Goal: Task Accomplishment & Management: Use online tool/utility

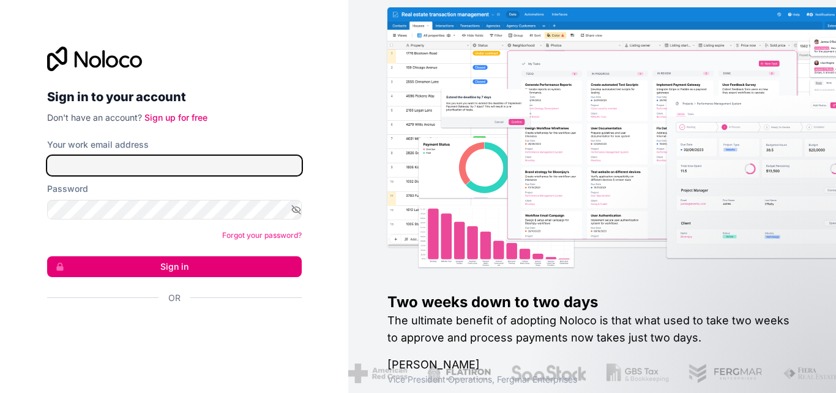
click at [151, 156] on input "Your work email address" at bounding box center [174, 166] width 255 height 20
type input "**********"
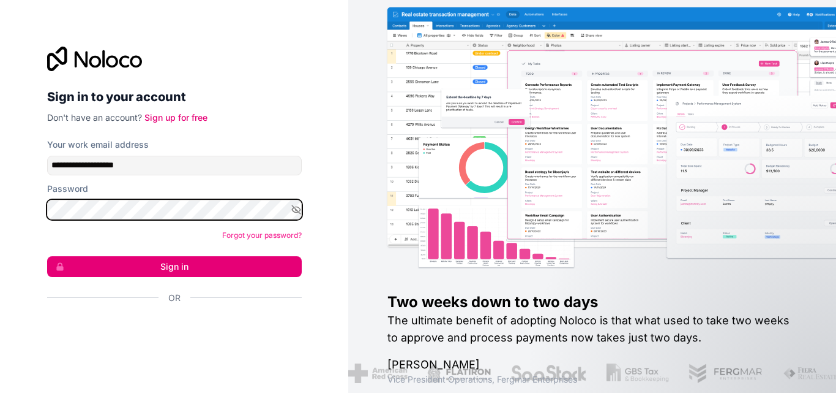
click at [47, 256] on button "Sign in" at bounding box center [174, 266] width 255 height 21
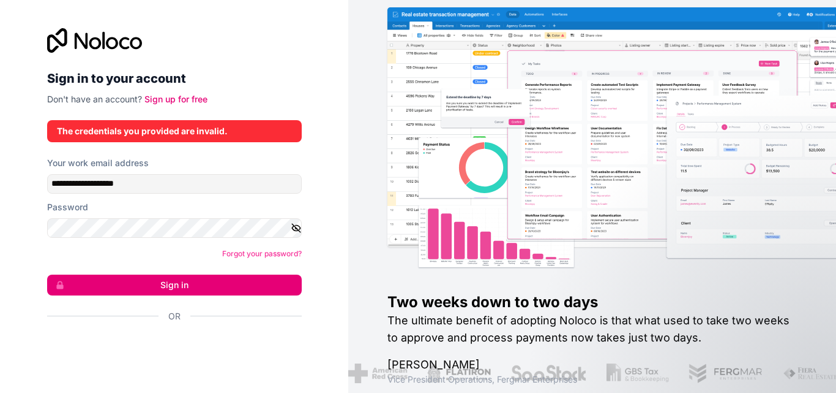
click at [293, 228] on icon "button" at bounding box center [296, 227] width 11 height 11
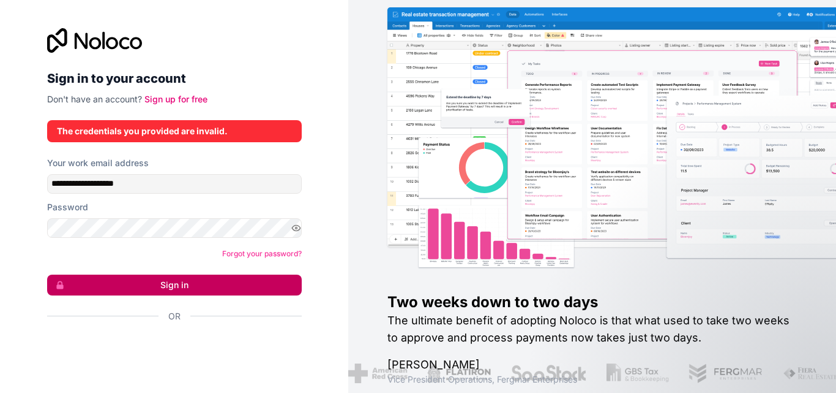
click at [244, 288] on button "Sign in" at bounding box center [174, 284] width 255 height 21
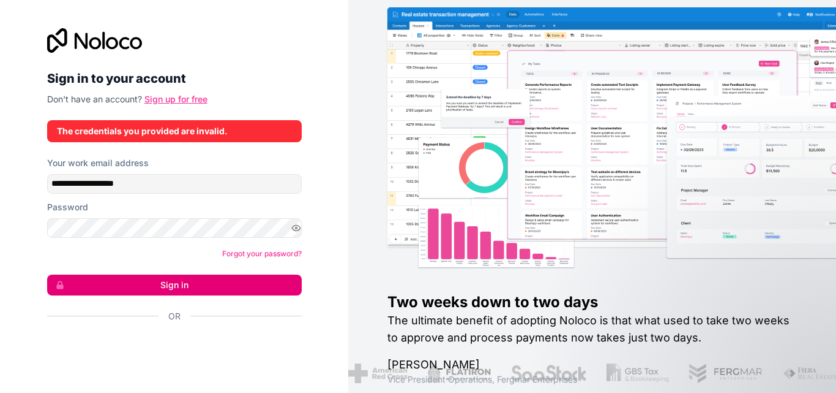
click at [176, 102] on link "Sign up for free" at bounding box center [176, 99] width 63 height 10
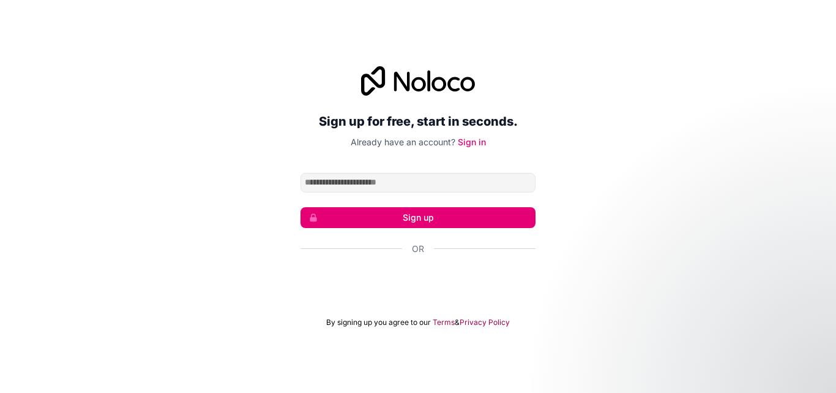
click at [491, 168] on div "Sign up for free, start in seconds. Already have an account? Sign in Sign up Or…" at bounding box center [418, 196] width 235 height 261
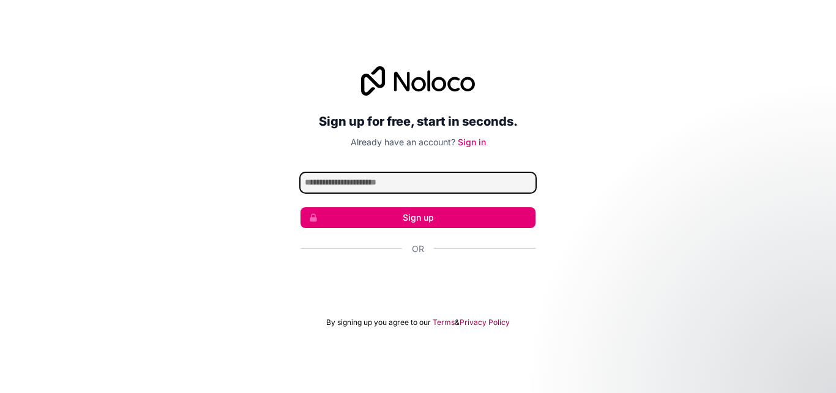
click at [479, 187] on input "Email address" at bounding box center [418, 183] width 235 height 20
click at [421, 187] on input "Email address" at bounding box center [418, 183] width 235 height 20
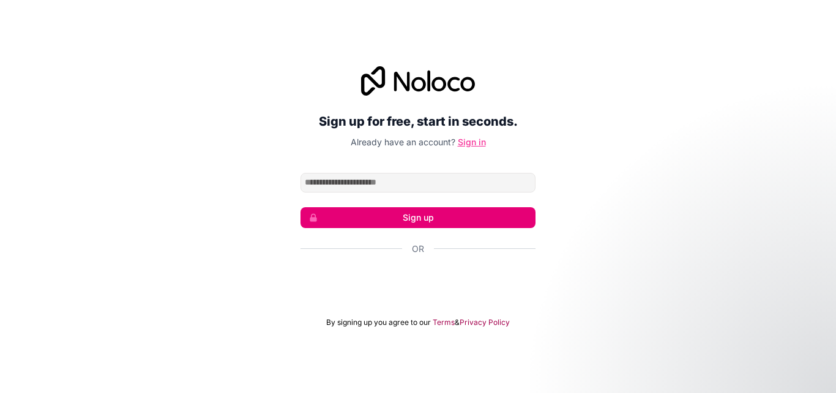
click at [470, 138] on link "Sign in" at bounding box center [472, 142] width 28 height 10
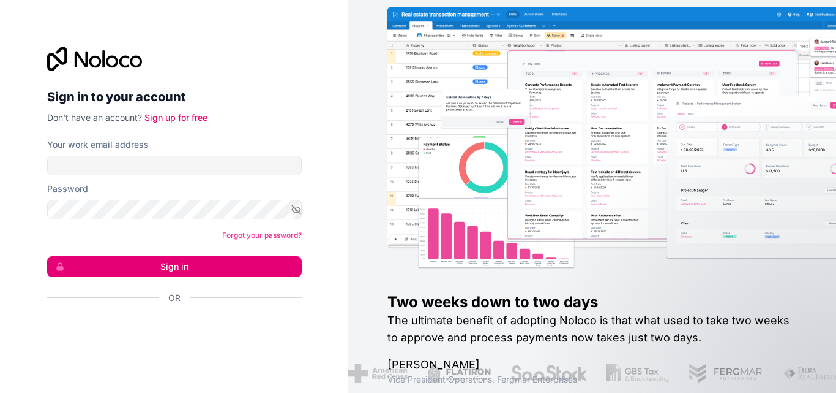
click at [429, 185] on img at bounding box center [651, 152] width 488 height 241
click at [190, 116] on link "Sign up for free" at bounding box center [176, 117] width 63 height 10
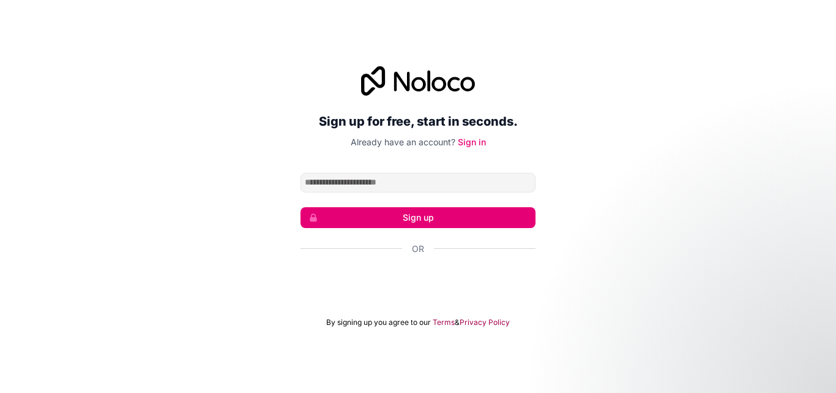
click at [372, 185] on input "Email address" at bounding box center [418, 183] width 235 height 20
click at [464, 141] on link "Sign in" at bounding box center [472, 142] width 28 height 10
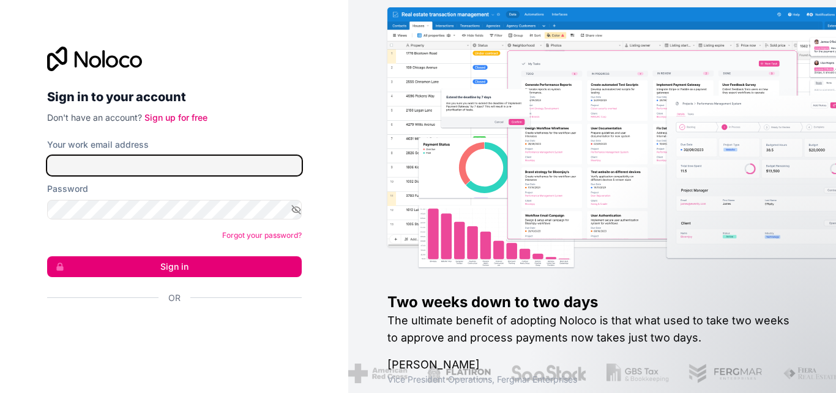
click at [284, 171] on input "Your work email address" at bounding box center [174, 166] width 255 height 20
type input "**********"
click at [47, 256] on button "Sign in" at bounding box center [174, 266] width 255 height 21
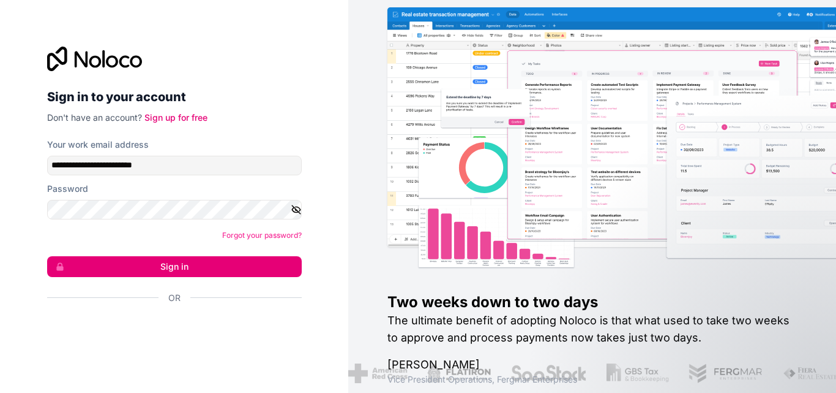
click at [296, 211] on icon "button" at bounding box center [296, 209] width 11 height 11
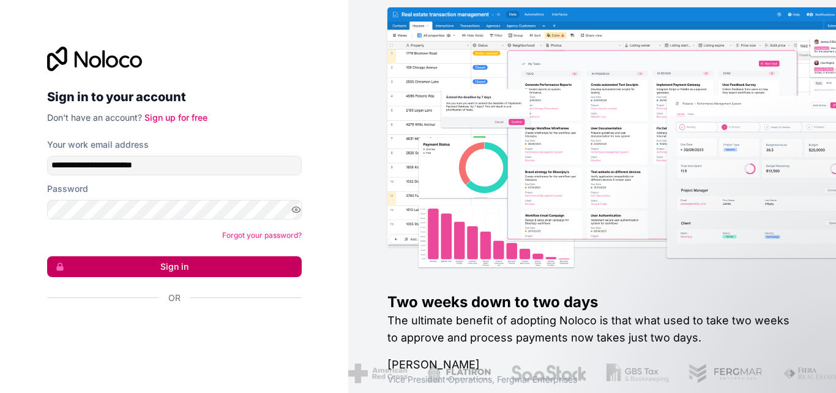
click at [277, 263] on button "Sign in" at bounding box center [174, 266] width 255 height 21
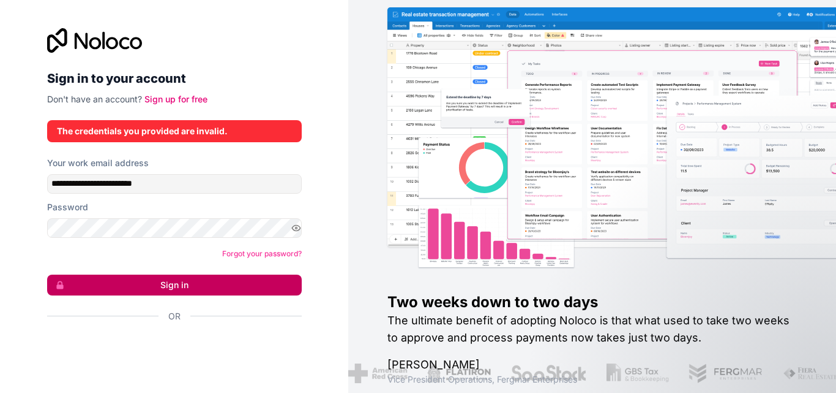
click at [255, 286] on button "Sign in" at bounding box center [174, 284] width 255 height 21
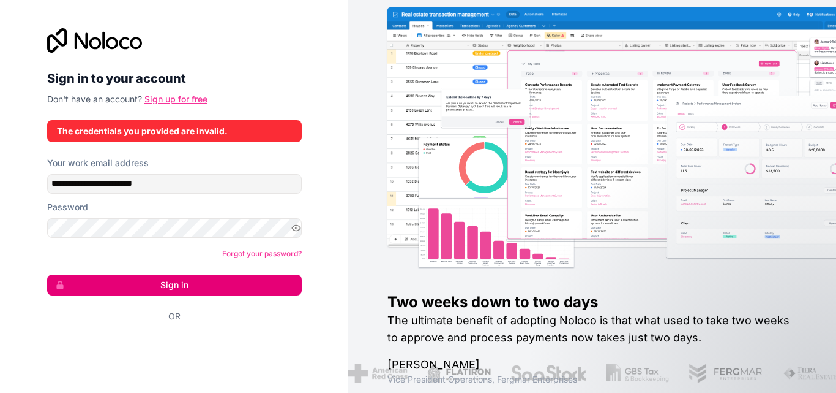
click at [190, 99] on link "Sign up for free" at bounding box center [176, 99] width 63 height 10
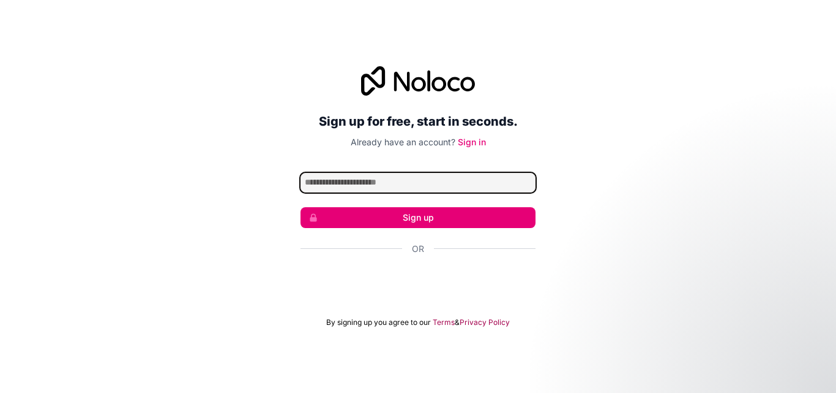
click at [501, 175] on input "Email address" at bounding box center [418, 183] width 235 height 20
click at [438, 192] on input "Email address" at bounding box center [418, 183] width 235 height 20
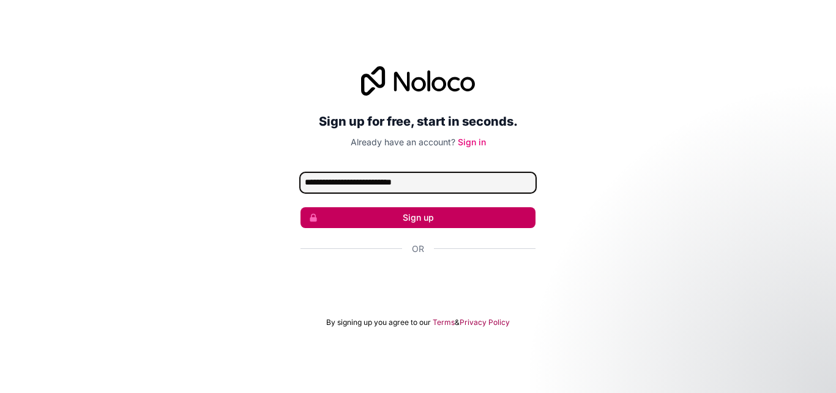
type input "**********"
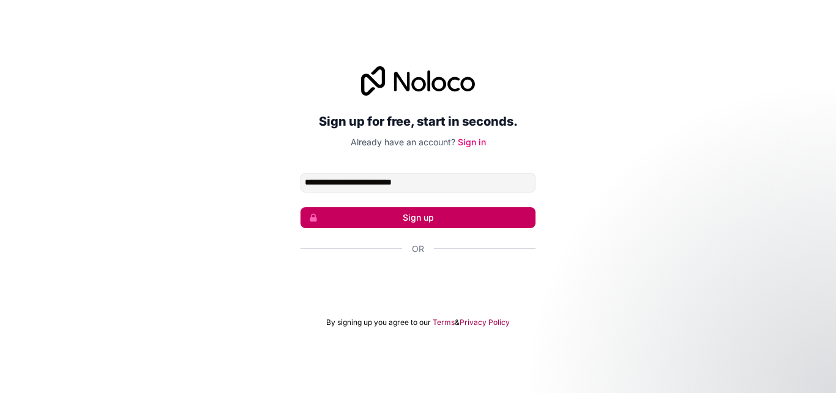
click at [442, 213] on button "Sign up" at bounding box center [418, 217] width 235 height 21
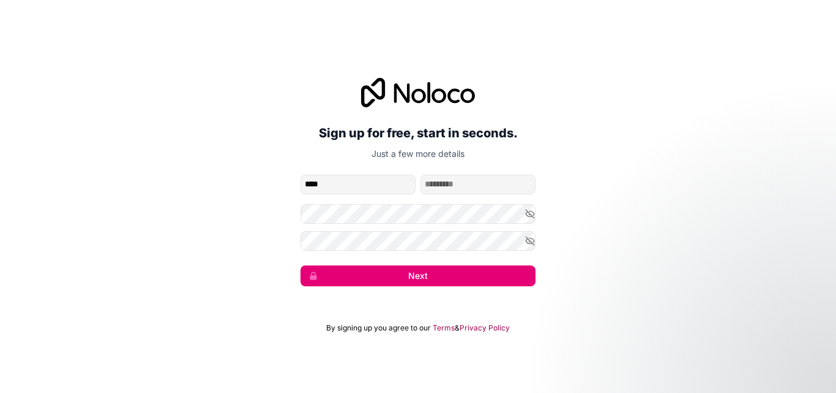
type input "****"
click at [435, 181] on input "family-name" at bounding box center [478, 185] width 115 height 20
type input "*"
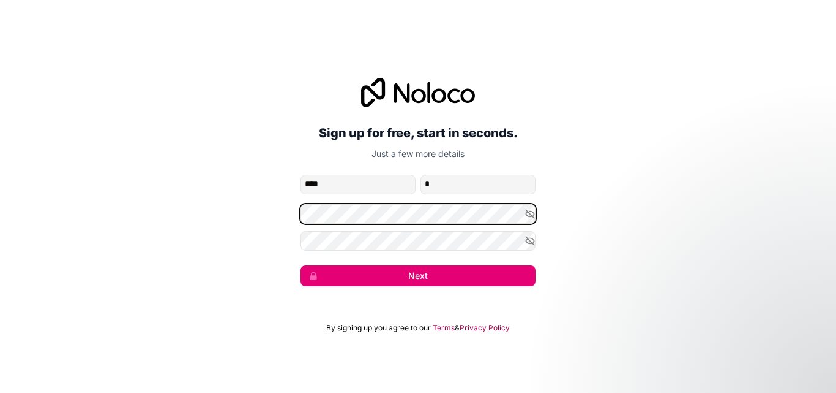
click at [301, 265] on button "Next" at bounding box center [418, 275] width 235 height 21
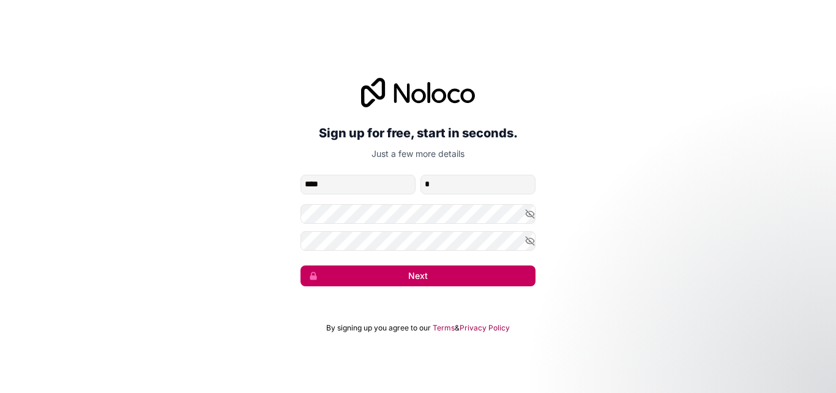
click at [485, 271] on button "Next" at bounding box center [418, 275] width 235 height 21
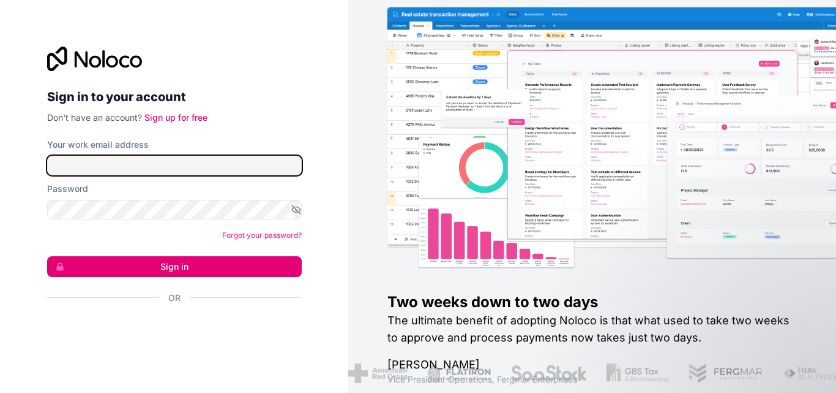
click at [219, 164] on input "Your work email address" at bounding box center [174, 166] width 255 height 20
type input "**********"
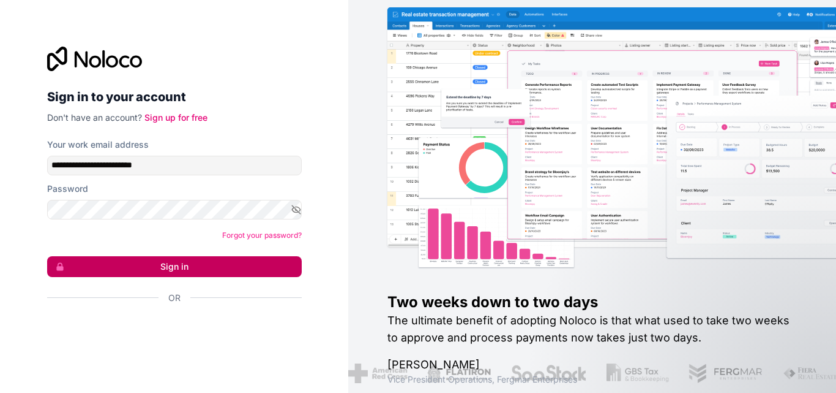
click at [197, 272] on button "Sign in" at bounding box center [174, 266] width 255 height 21
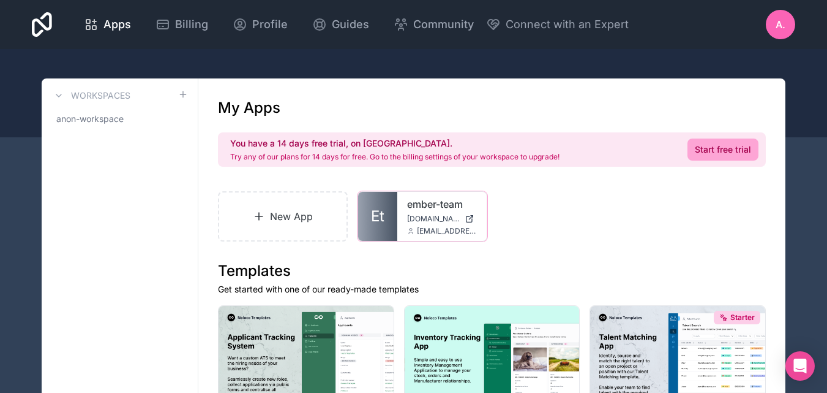
click at [408, 226] on div "[EMAIL_ADDRESS][DOMAIN_NAME]" at bounding box center [442, 231] width 70 height 10
click at [309, 217] on link "New App" at bounding box center [283, 216] width 130 height 50
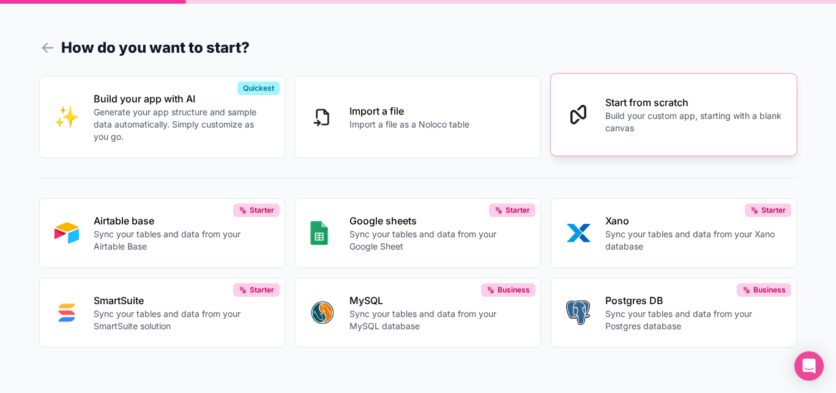
click at [625, 143] on button "Start from scratch Build your custom app, starting with a blank canvas" at bounding box center [674, 114] width 246 height 82
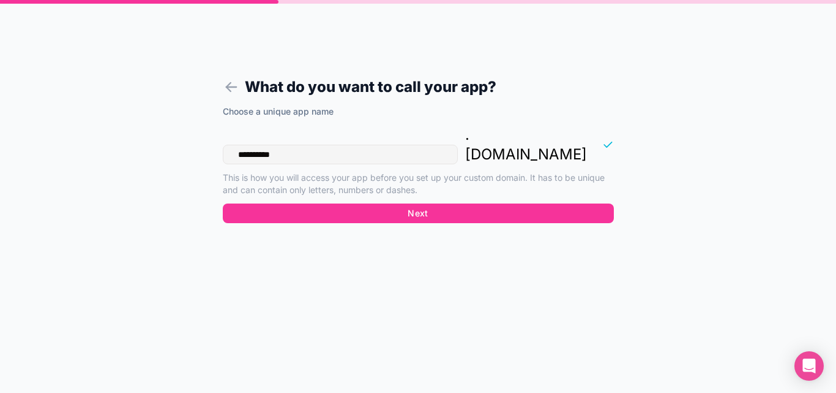
drag, startPoint x: 400, startPoint y: 142, endPoint x: 203, endPoint y: 159, distance: 198.5
click at [203, 159] on form "**********" at bounding box center [419, 210] width 470 height 363
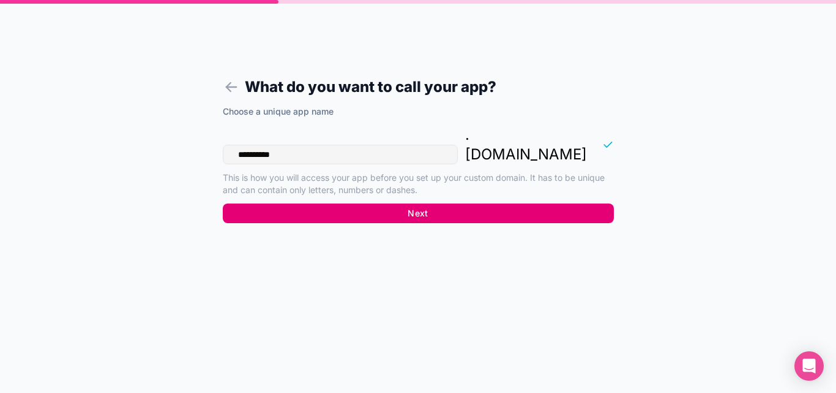
click at [363, 203] on button "Next" at bounding box center [418, 213] width 391 height 20
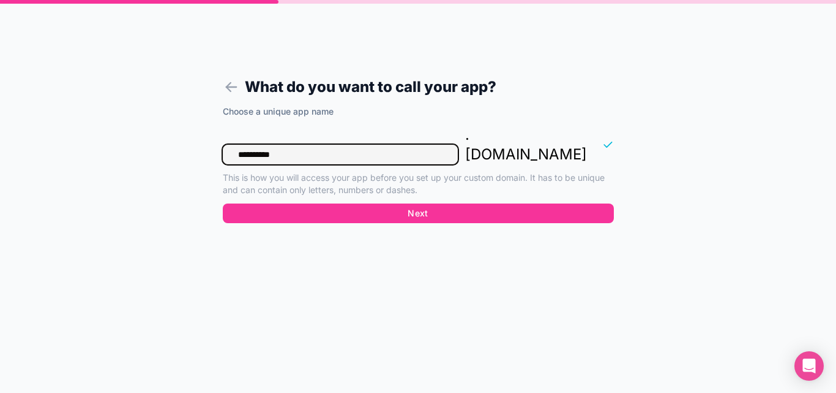
click at [337, 145] on input "**********" at bounding box center [340, 155] width 235 height 20
type input "********"
